Goal: Find specific page/section: Find specific page/section

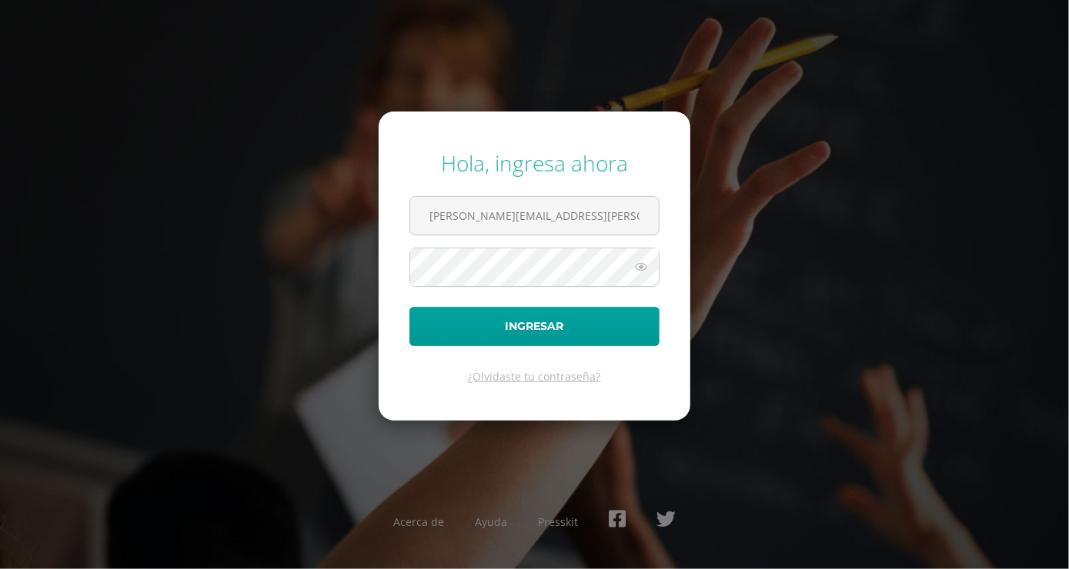
type input "[PERSON_NAME][EMAIL_ADDRESS][PERSON_NAME][DOMAIN_NAME]"
click at [409, 307] on button "Ingresar" at bounding box center [534, 326] width 250 height 39
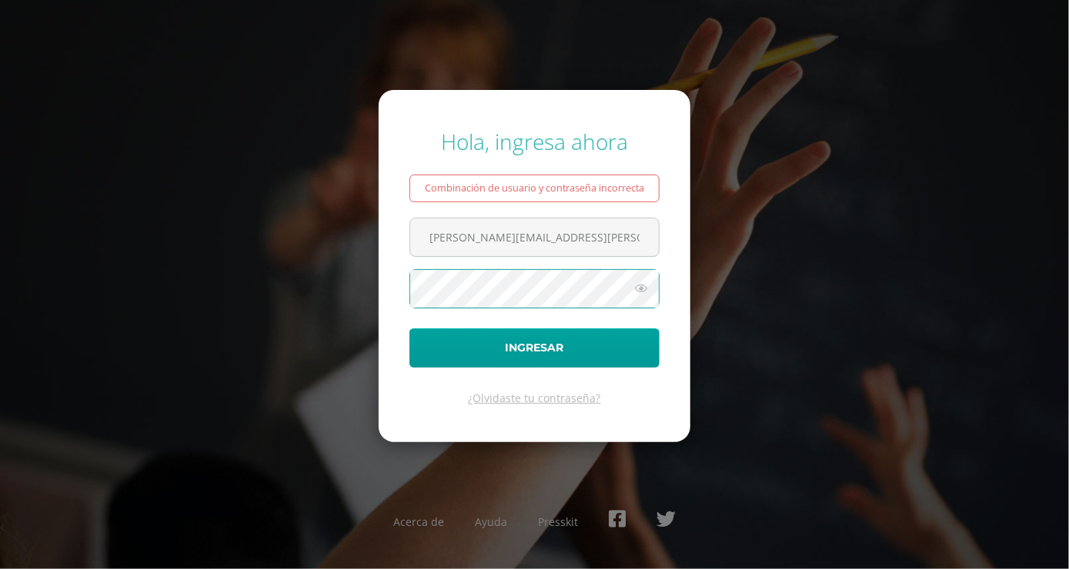
click at [409, 329] on button "Ingresar" at bounding box center [534, 348] width 250 height 39
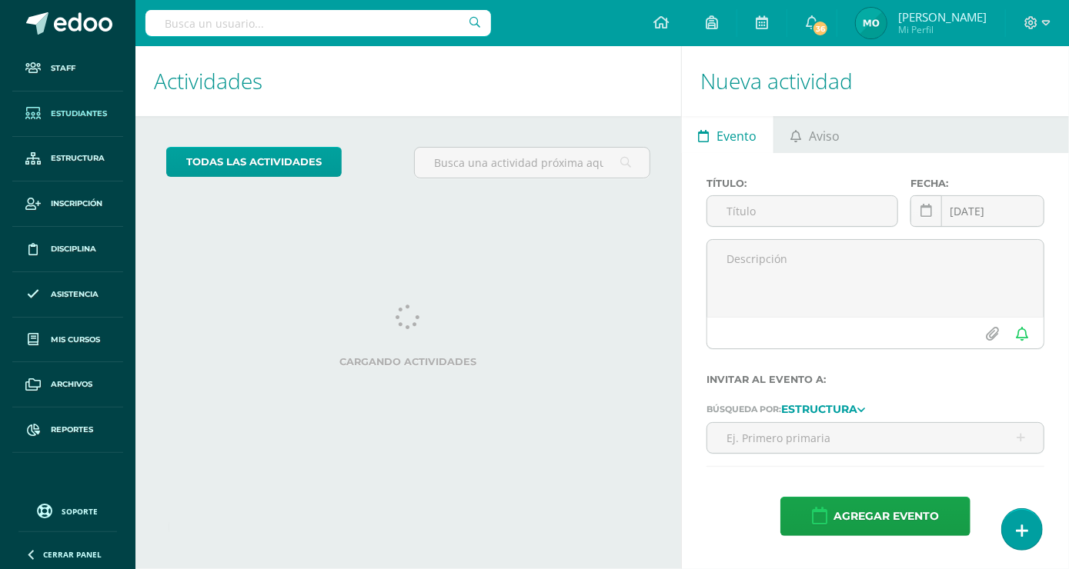
click at [88, 114] on span "Estudiantes" at bounding box center [79, 114] width 56 height 12
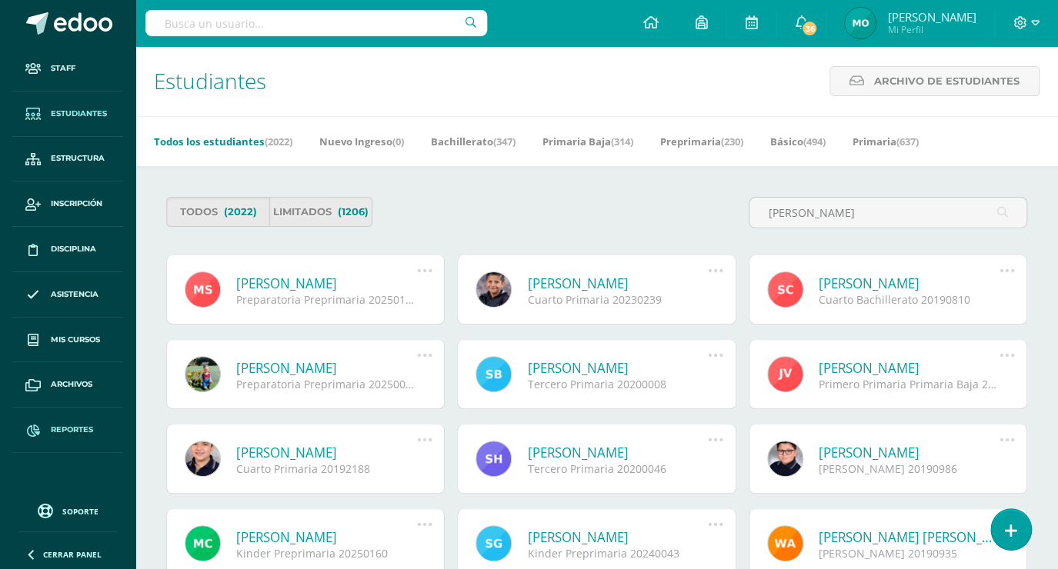
type input "Sebatian Barillas"
click at [350, 285] on link "[PERSON_NAME]" at bounding box center [326, 284] width 181 height 18
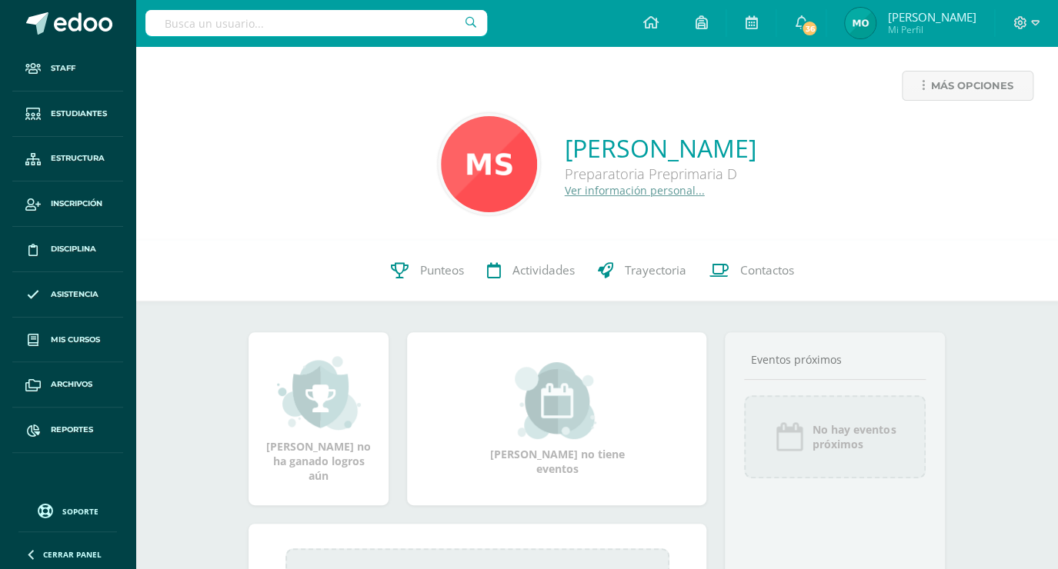
click at [565, 194] on link "Ver información personal..." at bounding box center [635, 190] width 140 height 15
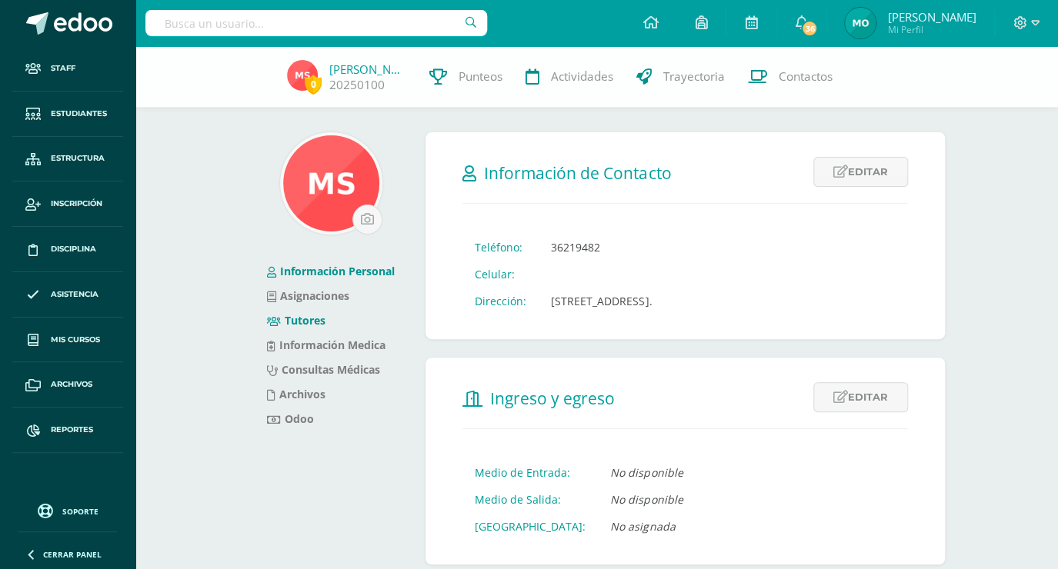
click at [287, 320] on link "Tutores" at bounding box center [296, 320] width 58 height 15
click at [337, 62] on link "[PERSON_NAME]" at bounding box center [367, 69] width 77 height 15
